Goal: Find specific page/section: Locate a particular part of the current website

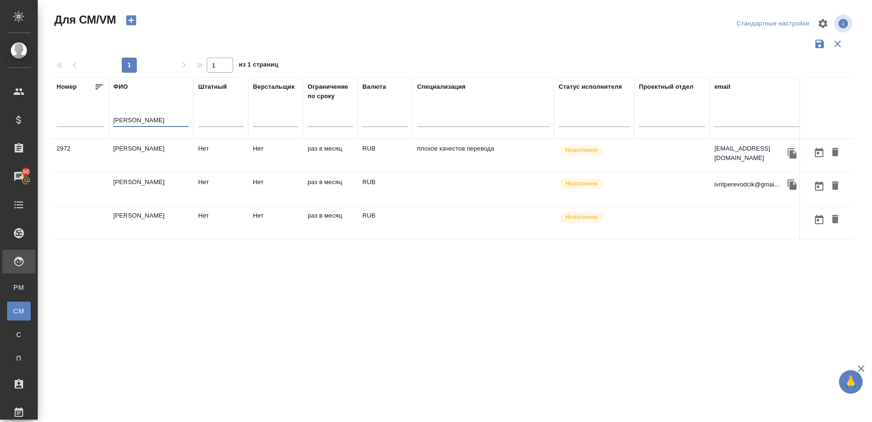
drag, startPoint x: 148, startPoint y: 120, endPoint x: 87, endPoint y: 121, distance: 61.3
click at [81, 121] on tr "Номер ФИО Пашаев Штатный Верстальщик Ограничение по сроку Валюта Специализация …" at bounding box center [556, 108] width 1008 height 62
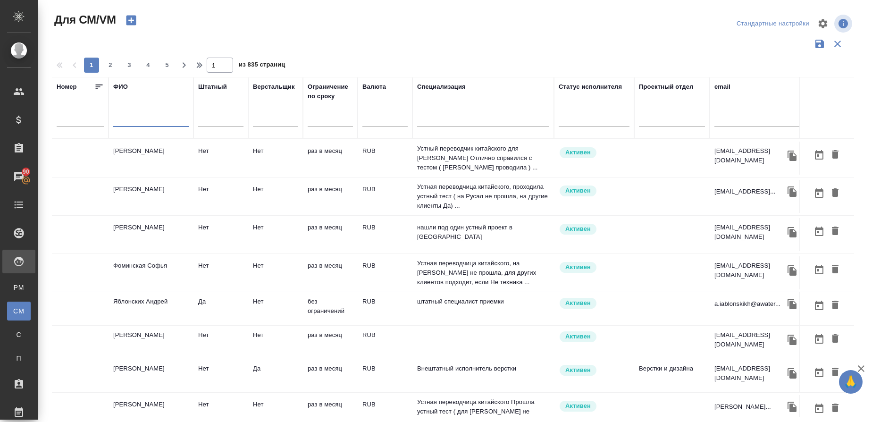
click at [730, 123] on input "text" at bounding box center [756, 121] width 85 height 12
paste input "[EMAIL_ADDRESS][DOMAIN_NAME]"
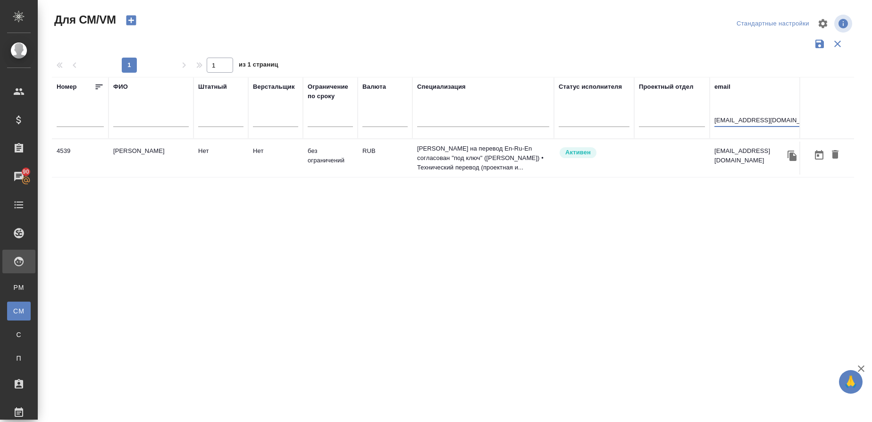
click at [134, 155] on td "[PERSON_NAME]" at bounding box center [150, 158] width 85 height 33
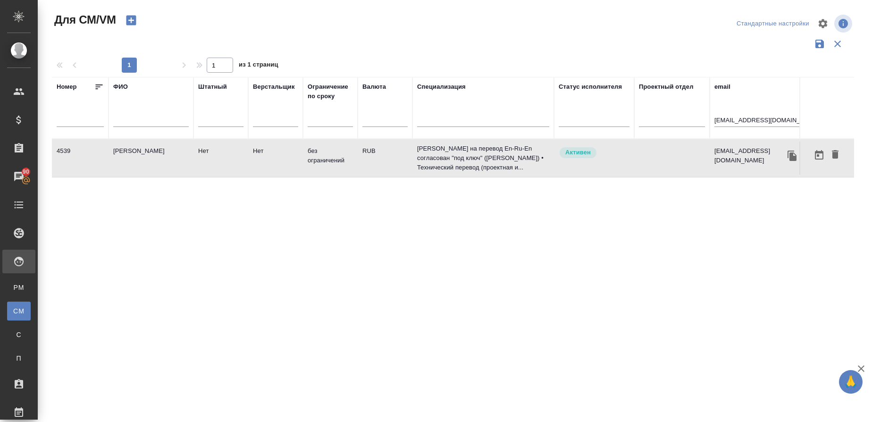
click at [134, 155] on td "[PERSON_NAME]" at bounding box center [150, 158] width 85 height 33
drag, startPoint x: 789, startPoint y: 120, endPoint x: 639, endPoint y: 118, distance: 150.0
click at [639, 118] on tr "Номер ФИО Штатный Верстальщик Ограничение по сроку Валюта Специализация Статус …" at bounding box center [556, 108] width 1008 height 62
paste input "lsviksvetlana"
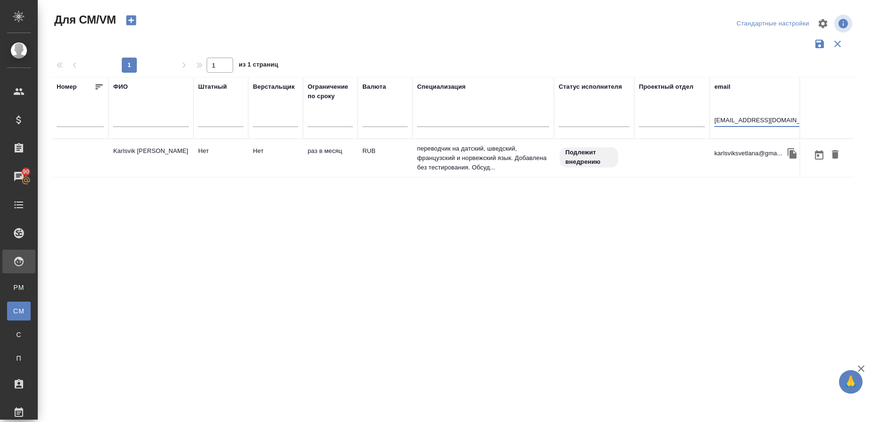
type input "karlsviksvetlana@gmail.com"
click at [114, 156] on td "Karlsvik Svetlana" at bounding box center [150, 158] width 85 height 33
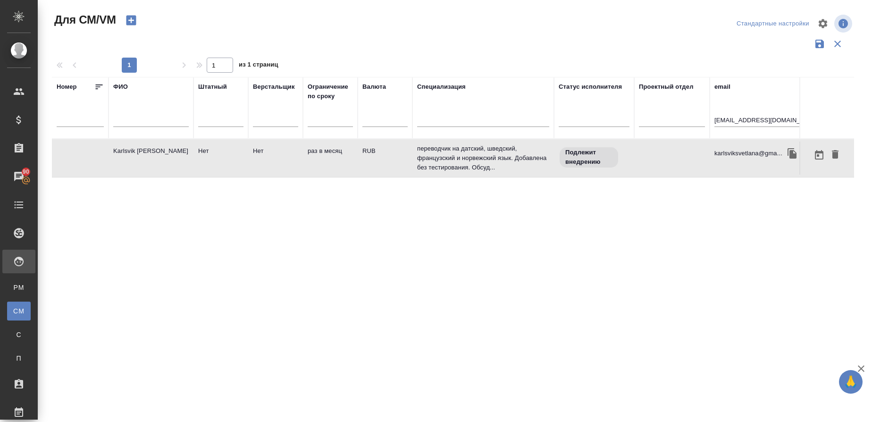
click at [114, 156] on td "Karlsvik Svetlana" at bounding box center [150, 158] width 85 height 33
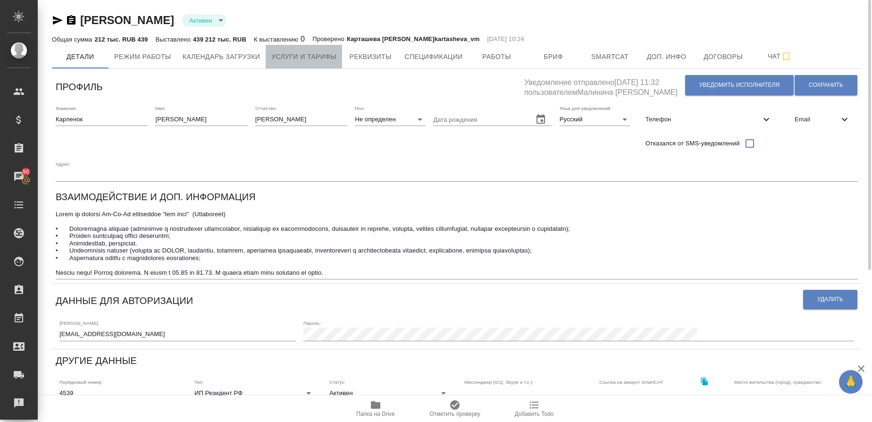
click at [289, 57] on span "Услуги и тарифы" at bounding box center [303, 57] width 65 height 12
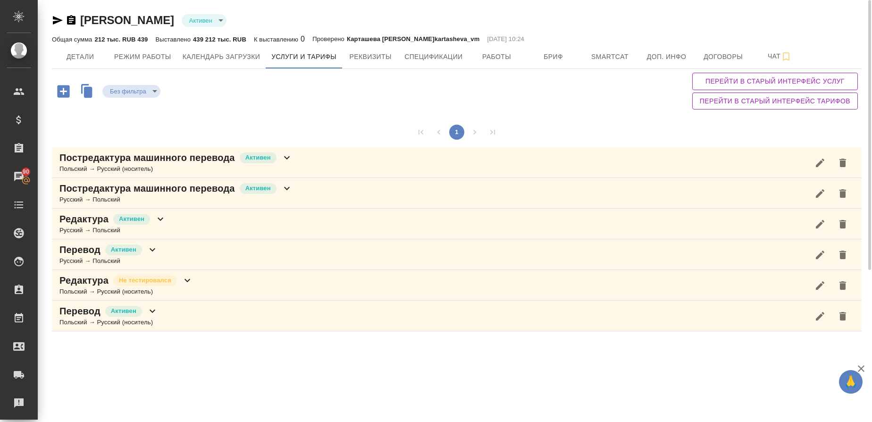
click at [104, 172] on div "Польский → Русский (носитель)" at bounding box center [175, 168] width 233 height 9
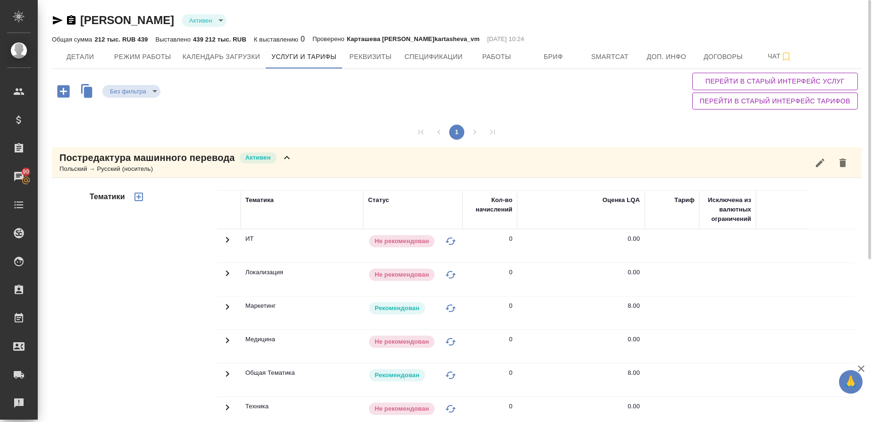
click at [171, 153] on p "Постредактура машинного перевода" at bounding box center [146, 157] width 175 height 13
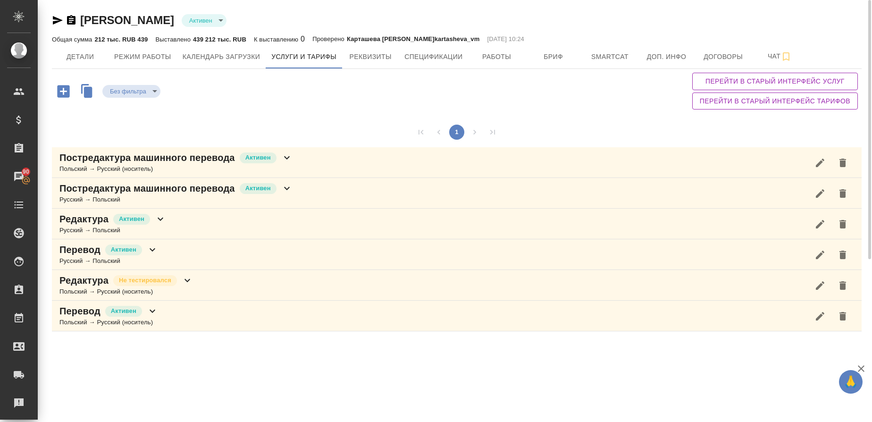
drag, startPoint x: 101, startPoint y: 194, endPoint x: 105, endPoint y: 192, distance: 4.9
click at [100, 194] on p "Постредактура машинного перевода" at bounding box center [146, 188] width 175 height 13
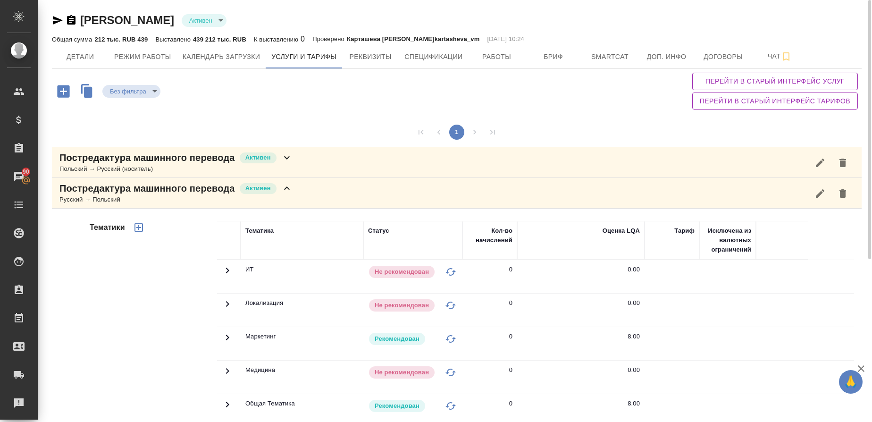
click at [146, 188] on p "Постредактура машинного перевода" at bounding box center [146, 188] width 175 height 13
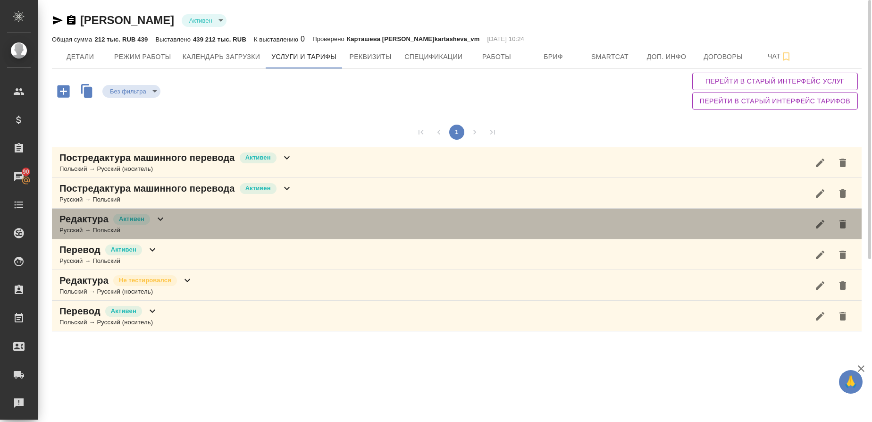
drag, startPoint x: 88, startPoint y: 230, endPoint x: 169, endPoint y: 246, distance: 82.2
click at [89, 229] on div "Русский → Польский" at bounding box center [112, 229] width 107 height 9
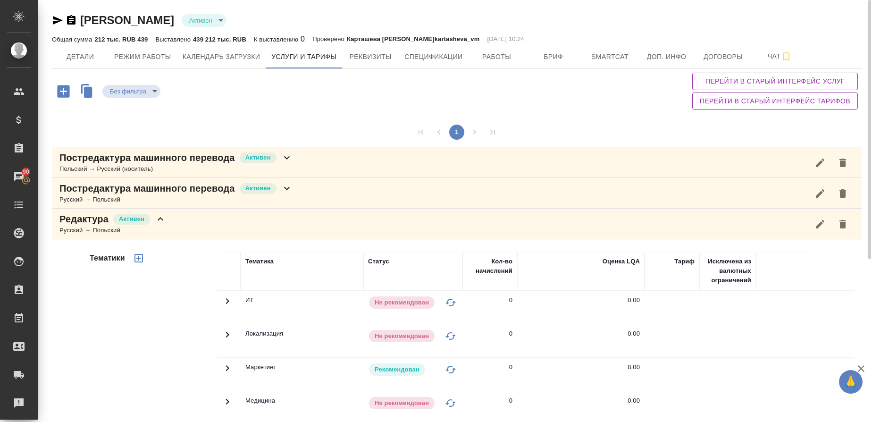
drag, startPoint x: 79, startPoint y: 231, endPoint x: 80, endPoint y: 239, distance: 8.0
click at [79, 231] on div "Русский → Польский" at bounding box center [112, 229] width 107 height 9
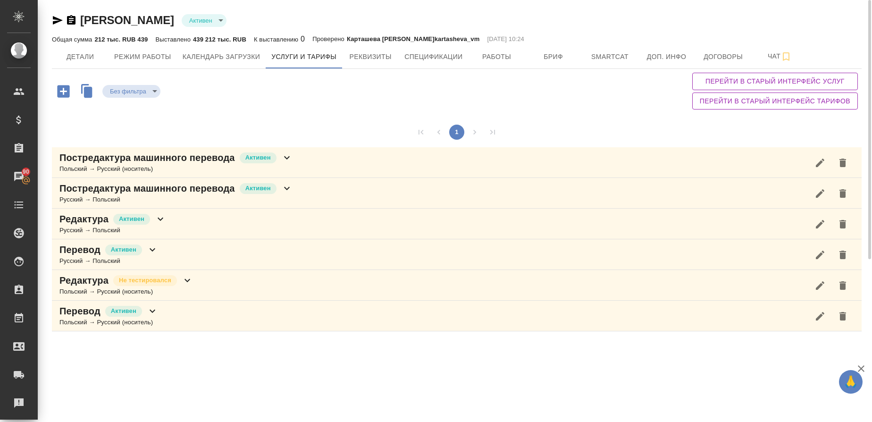
click at [75, 253] on p "Перевод" at bounding box center [79, 249] width 41 height 13
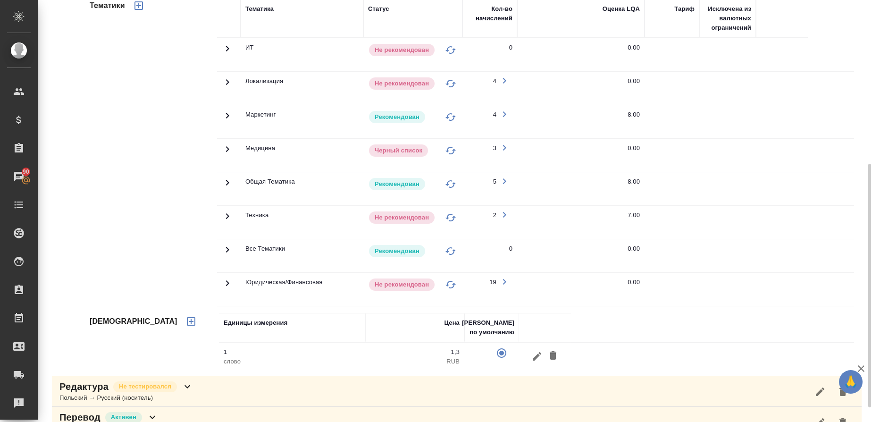
scroll to position [71, 0]
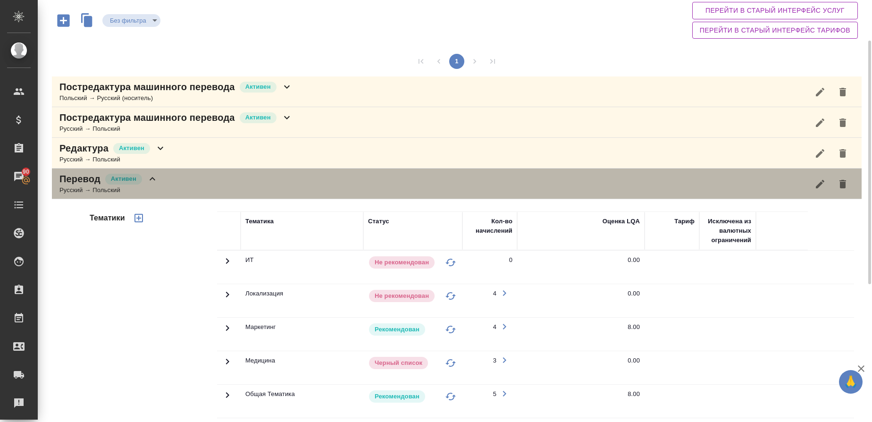
drag, startPoint x: 68, startPoint y: 190, endPoint x: 120, endPoint y: 224, distance: 61.9
click at [69, 189] on div "Русский → Польский" at bounding box center [108, 189] width 99 height 9
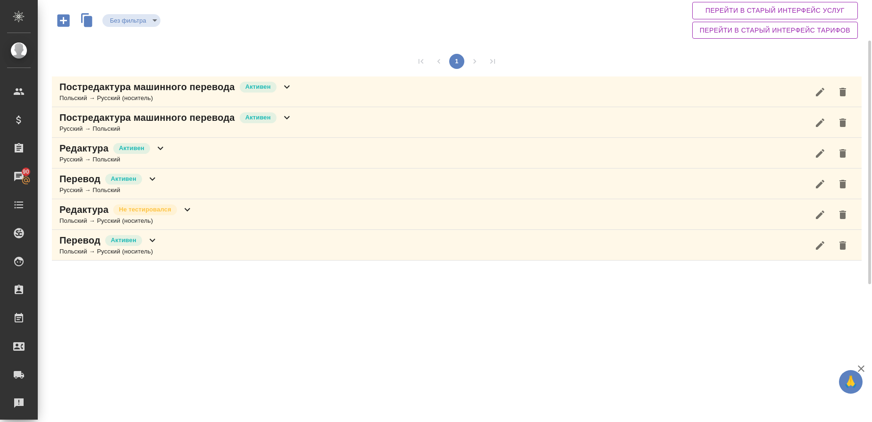
click at [82, 250] on div "Польский → Русский (носитель)" at bounding box center [108, 251] width 99 height 9
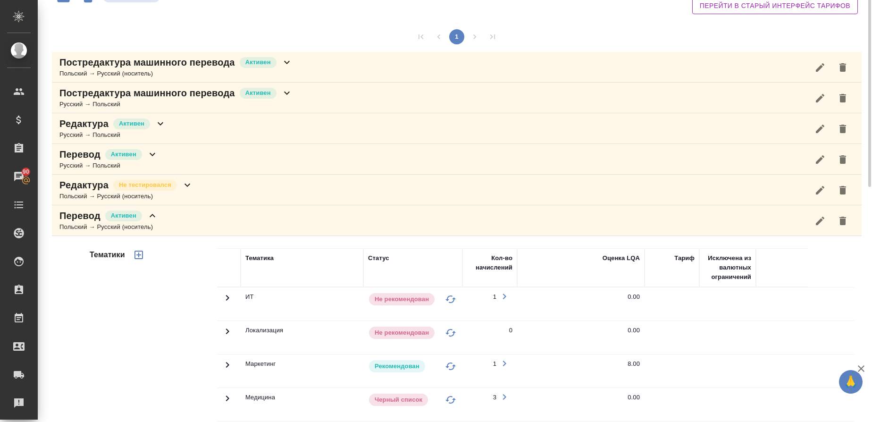
scroll to position [0, 0]
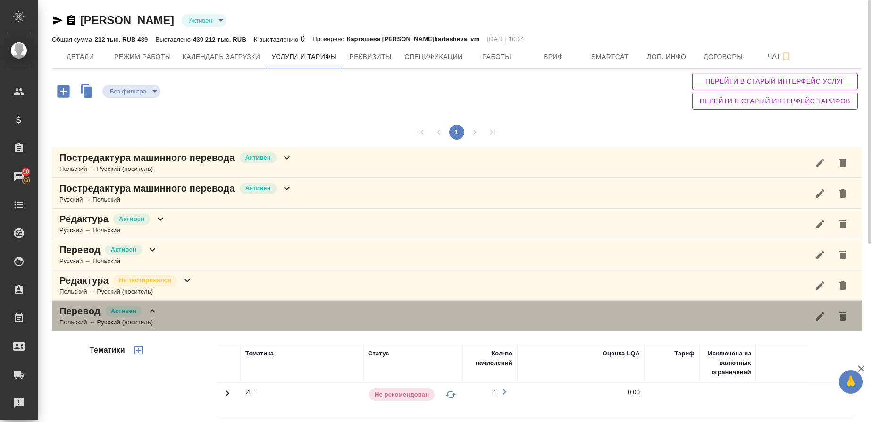
drag, startPoint x: 93, startPoint y: 317, endPoint x: 309, endPoint y: 254, distance: 224.2
click at [93, 316] on p "Перевод" at bounding box center [79, 310] width 41 height 13
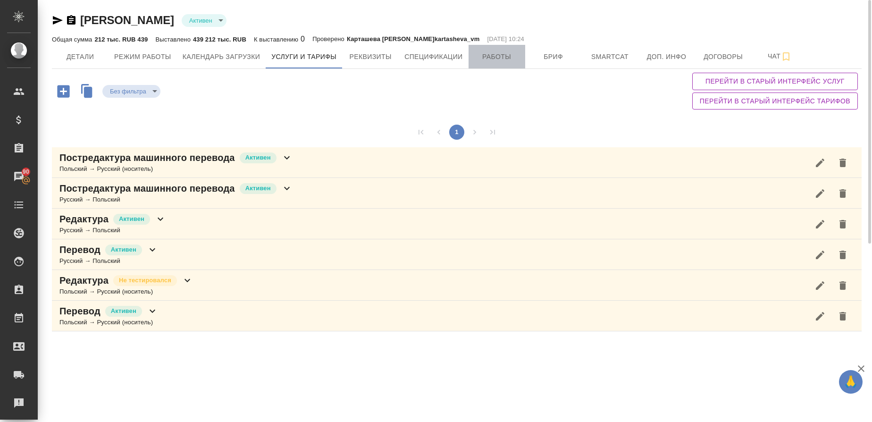
click at [489, 51] on span "Работы" at bounding box center [496, 57] width 45 height 12
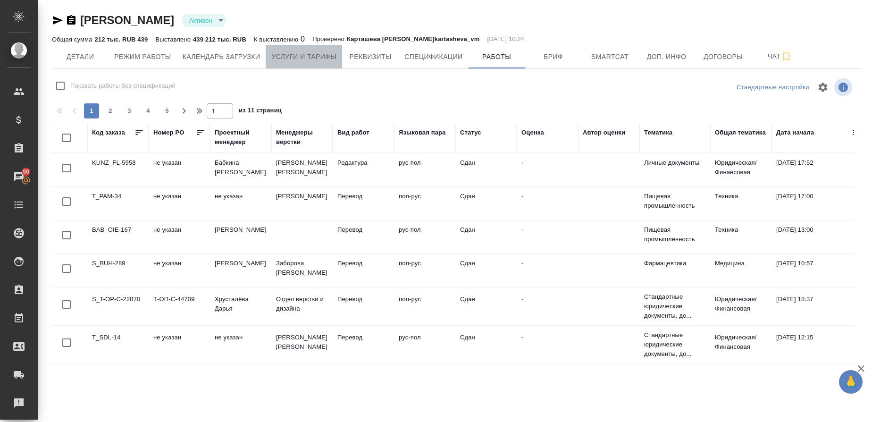
click at [295, 54] on span "Услуги и тарифы" at bounding box center [303, 57] width 65 height 12
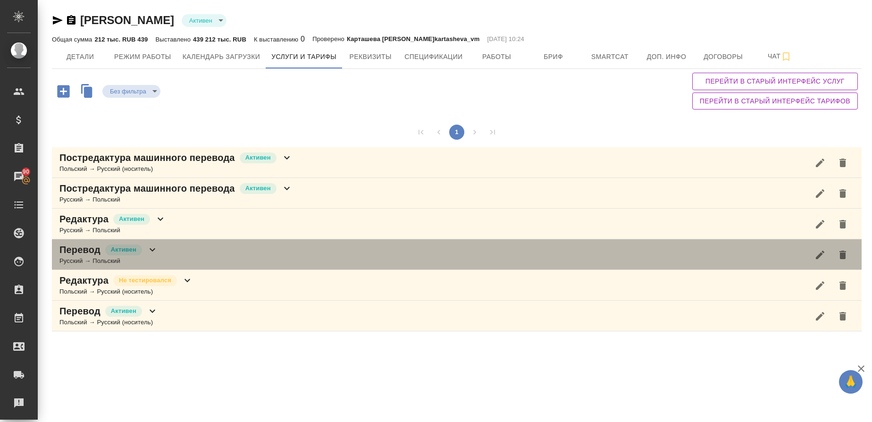
click at [102, 259] on div "Русский → Польский" at bounding box center [108, 260] width 99 height 9
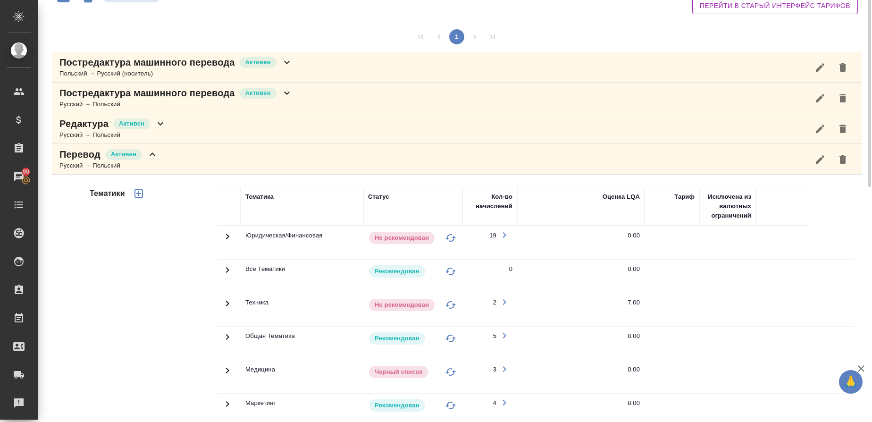
scroll to position [25, 0]
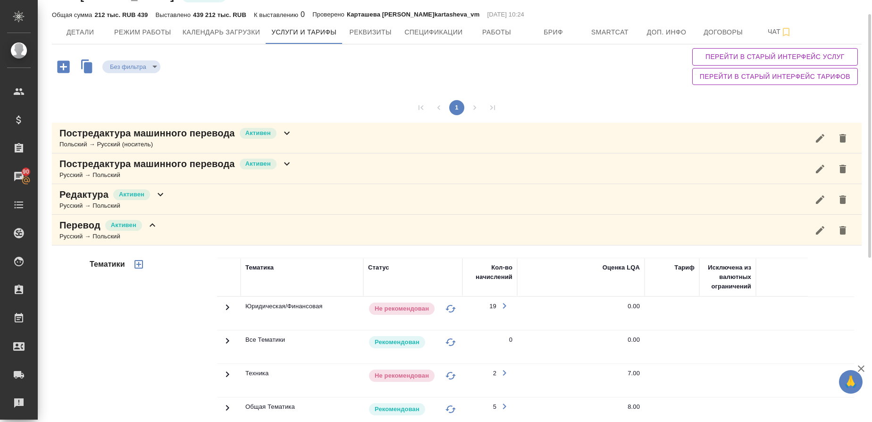
click at [91, 241] on div "Перевод Активен Русский → Польский" at bounding box center [456, 230] width 809 height 31
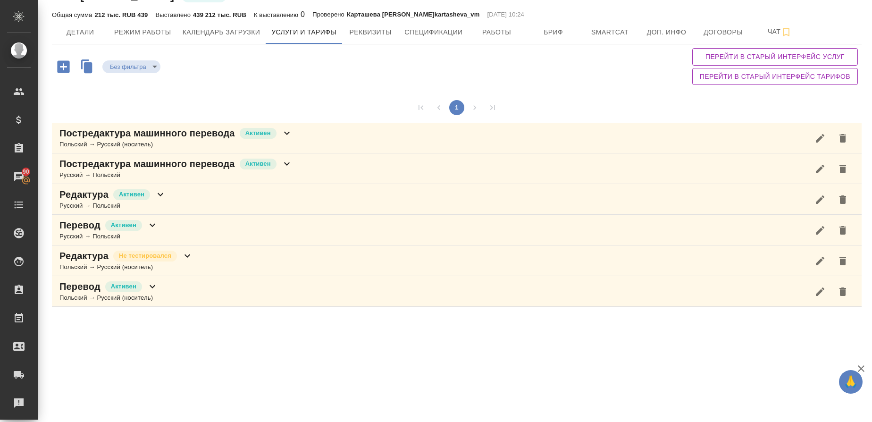
click at [102, 294] on div "Польский → Русский (носитель)" at bounding box center [108, 297] width 99 height 9
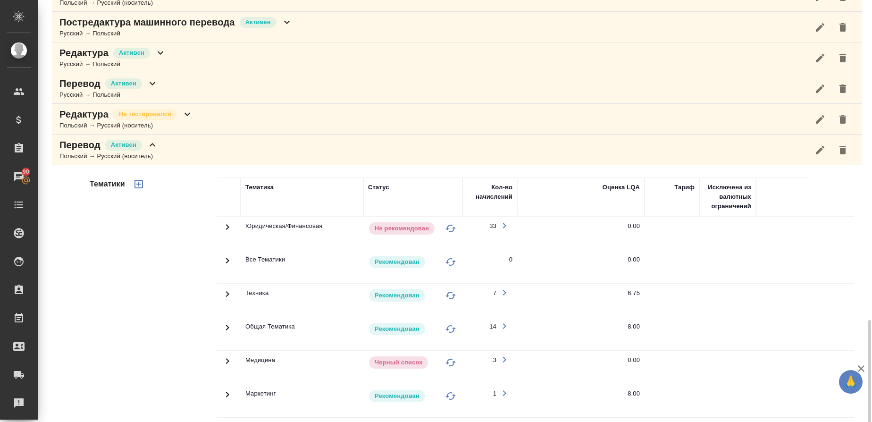
scroll to position [308, 0]
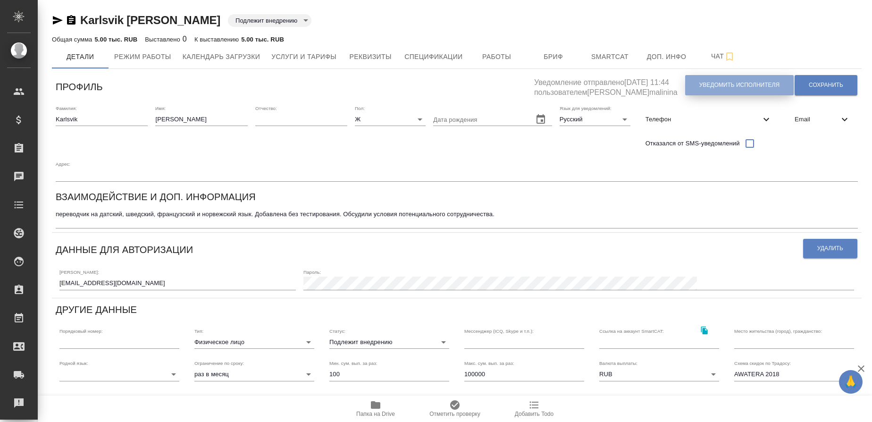
click at [699, 88] on span "Уведомить исполнителя" at bounding box center [739, 85] width 80 height 8
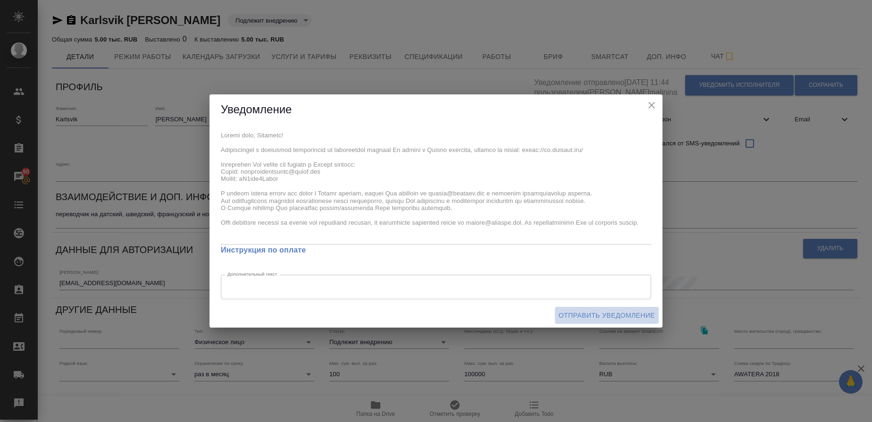
click at [590, 318] on span "Отправить уведомление" at bounding box center [607, 315] width 96 height 12
